Goal: Task Accomplishment & Management: Use online tool/utility

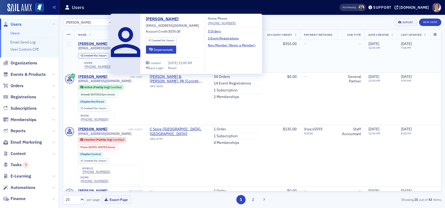
type input "rachel mitchell"
click at [93, 44] on div "RACHEL MITCHELL" at bounding box center [92, 44] width 29 height 5
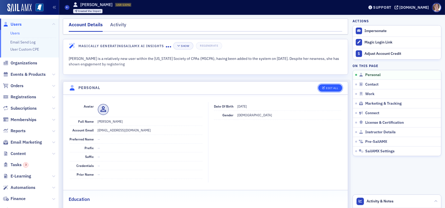
click at [326, 89] on div "Edit All" at bounding box center [332, 87] width 12 height 3
select select "US"
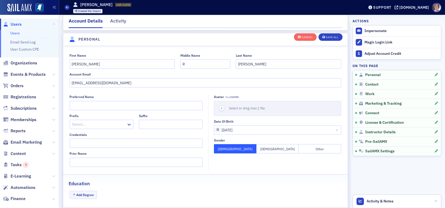
scroll to position [61, 0]
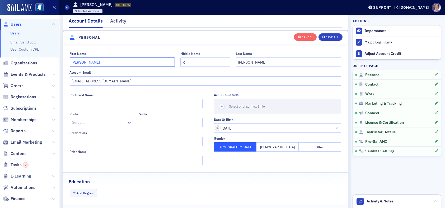
drag, startPoint x: 97, startPoint y: 62, endPoint x: 63, endPoint y: 63, distance: 33.6
click at [63, 63] on div "First Name RACHEL Middle Name R Last Name MITCHELL Account Email rsmitchell@tup…" at bounding box center [205, 69] width 285 height 34
type input "Rachel"
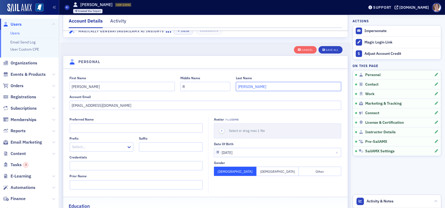
scroll to position [0, 0]
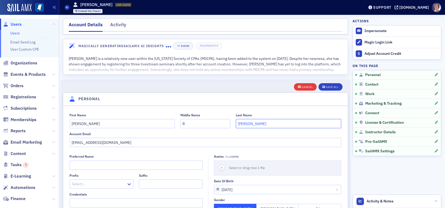
type input "Mitchell"
click at [301, 89] on button "Cancel" at bounding box center [305, 86] width 23 height 7
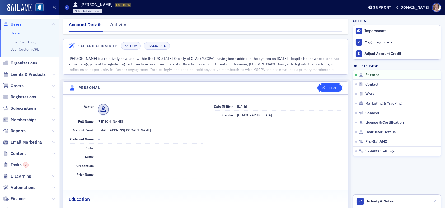
click at [326, 87] on div "Edit All" at bounding box center [332, 87] width 12 height 3
select select "US"
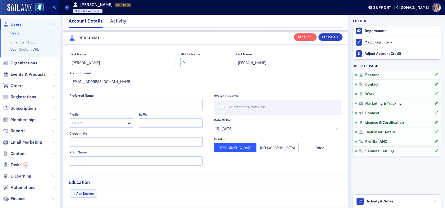
scroll to position [61, 0]
drag, startPoint x: 95, startPoint y: 62, endPoint x: 47, endPoint y: 58, distance: 47.8
click at [47, 58] on div "Users Users Email Send Log User Custom CPE Organizations Events & Products Orde…" at bounding box center [222, 104] width 445 height 208
type input "Rachel"
type input "Mitchell"
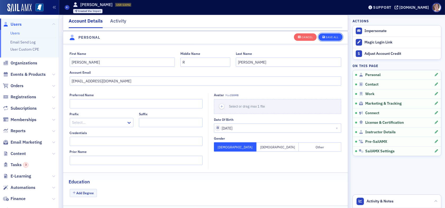
click at [326, 38] on div "Save All" at bounding box center [332, 37] width 13 height 3
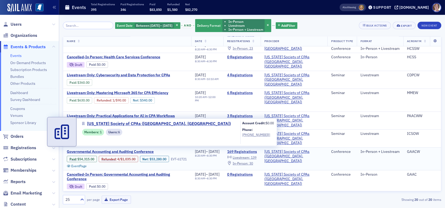
scroll to position [245, 0]
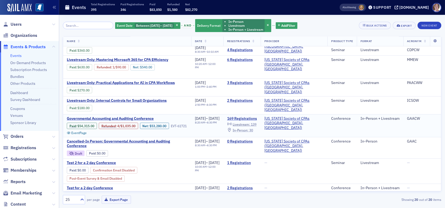
click at [249, 128] on span "In-Person :" at bounding box center [241, 130] width 16 height 4
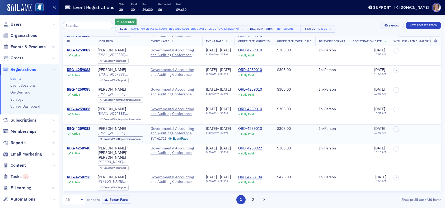
scroll to position [344, 0]
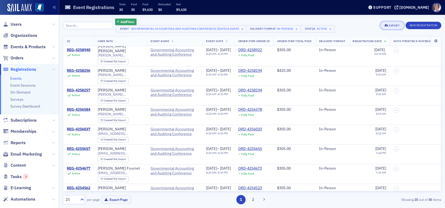
click at [395, 27] on button "Export" at bounding box center [392, 25] width 23 height 7
click at [369, 43] on button "Export All ( 30 Event Registrations )" at bounding box center [374, 43] width 57 height 8
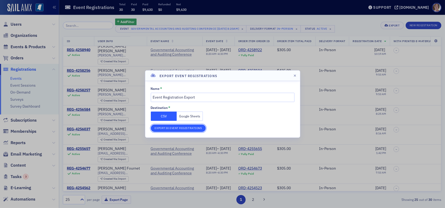
click at [170, 128] on button "Export 30 Event Registrations" at bounding box center [178, 127] width 55 height 7
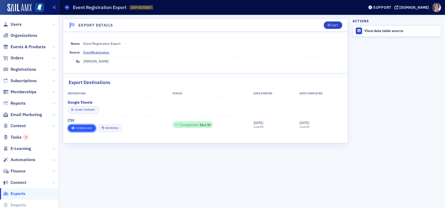
click at [83, 128] on link "Download" at bounding box center [82, 127] width 28 height 7
